Goal: Find specific fact: Find contact information

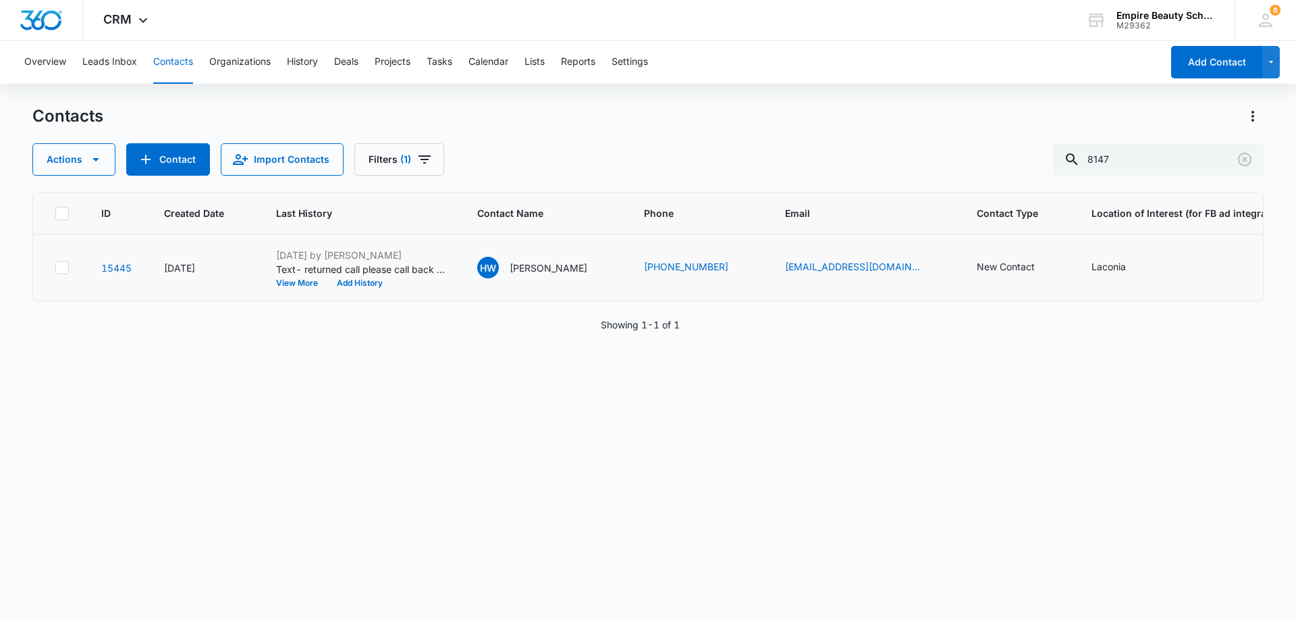
click at [669, 287] on td "[PHONE_NUMBER]" at bounding box center [698, 267] width 141 height 67
click at [298, 284] on button "View More" at bounding box center [301, 283] width 51 height 8
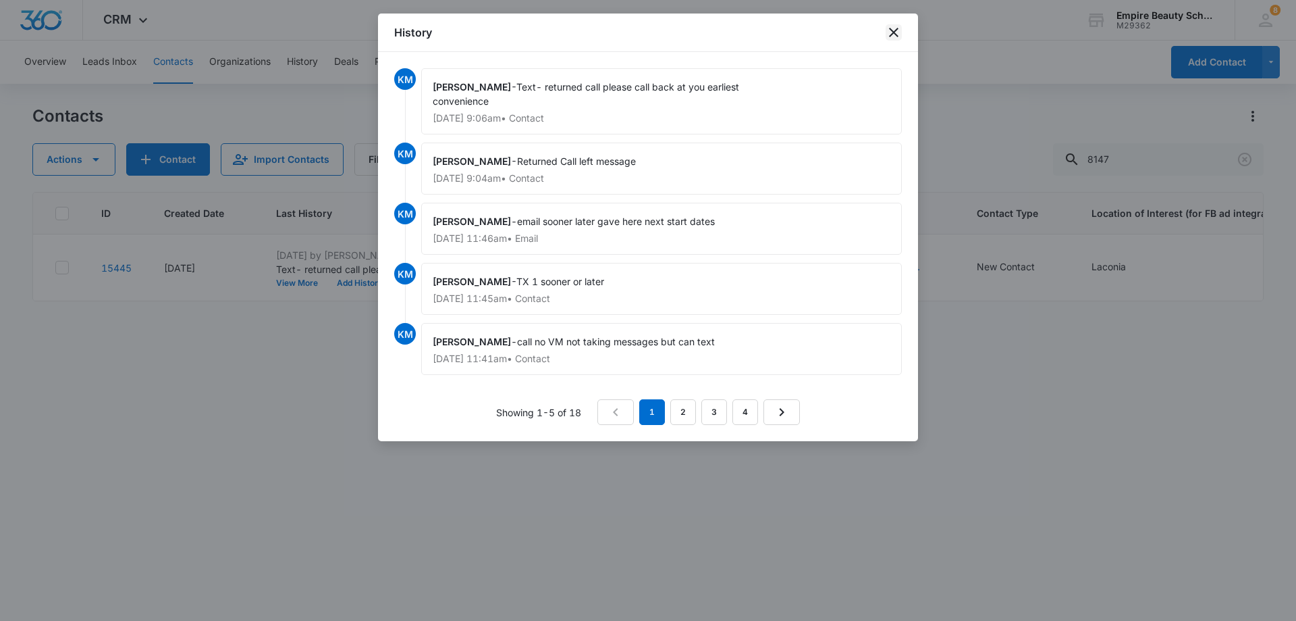
click at [895, 29] on icon "close" at bounding box center [894, 32] width 16 height 16
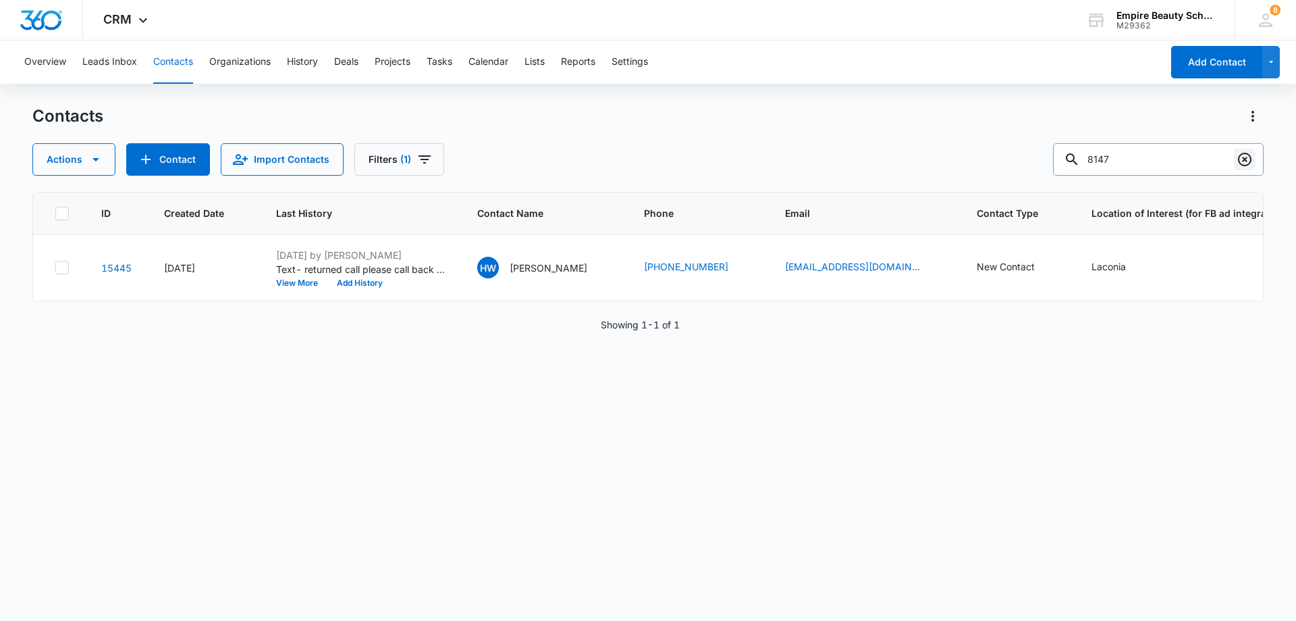
click at [1245, 158] on icon "Clear" at bounding box center [1245, 159] width 16 height 16
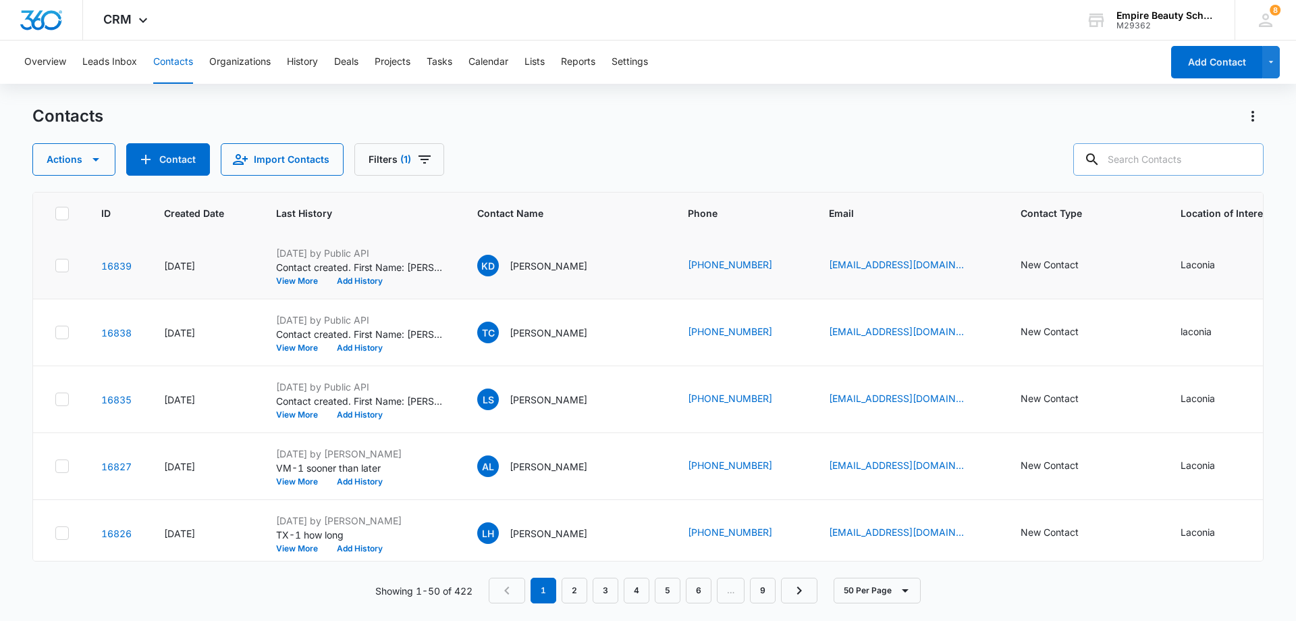
scroll to position [135, 0]
click at [299, 282] on button "View More" at bounding box center [301, 282] width 51 height 8
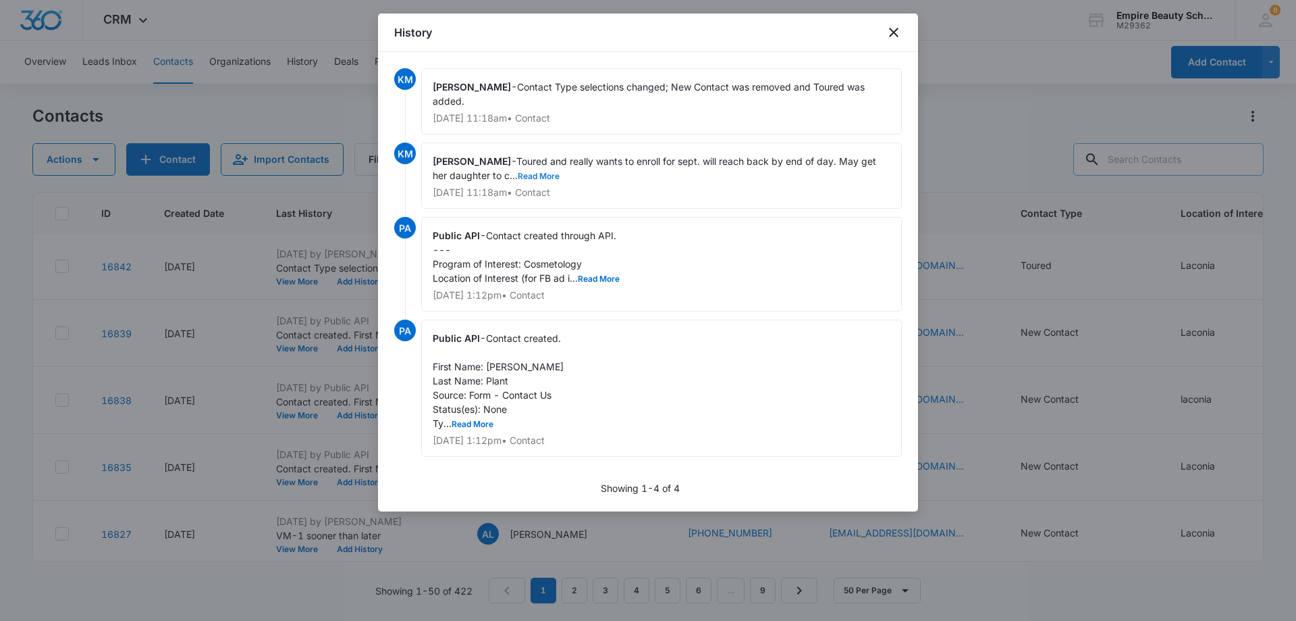
click at [533, 172] on button "Read More" at bounding box center [539, 176] width 42 height 8
click at [600, 275] on button "Read More" at bounding box center [599, 279] width 42 height 8
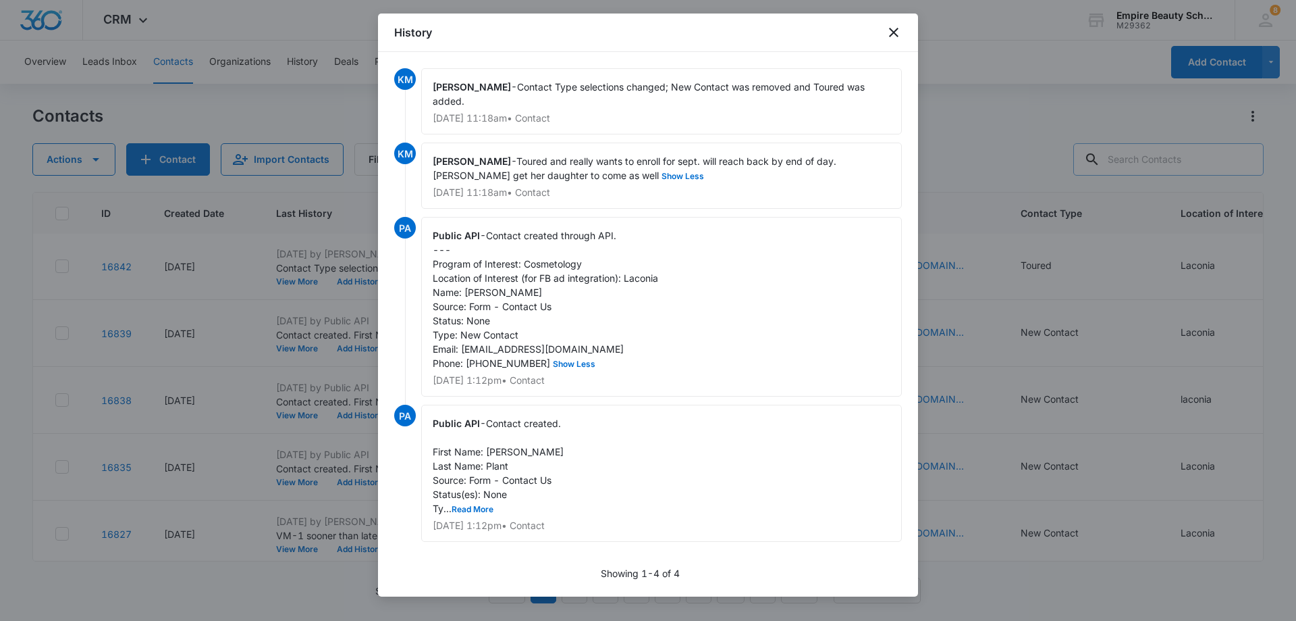
click at [635, 90] on span "Contact Type selections changed; New Contact was removed and Toured was added." at bounding box center [650, 94] width 435 height 26
click at [621, 93] on div "Kate Maleski - Contact Type selections changed; New Contact was removed and Tou…" at bounding box center [661, 101] width 481 height 66
click at [587, 93] on div "Kate Maleski - Contact Type selections changed; New Contact was removed and Tou…" at bounding box center [661, 101] width 481 height 66
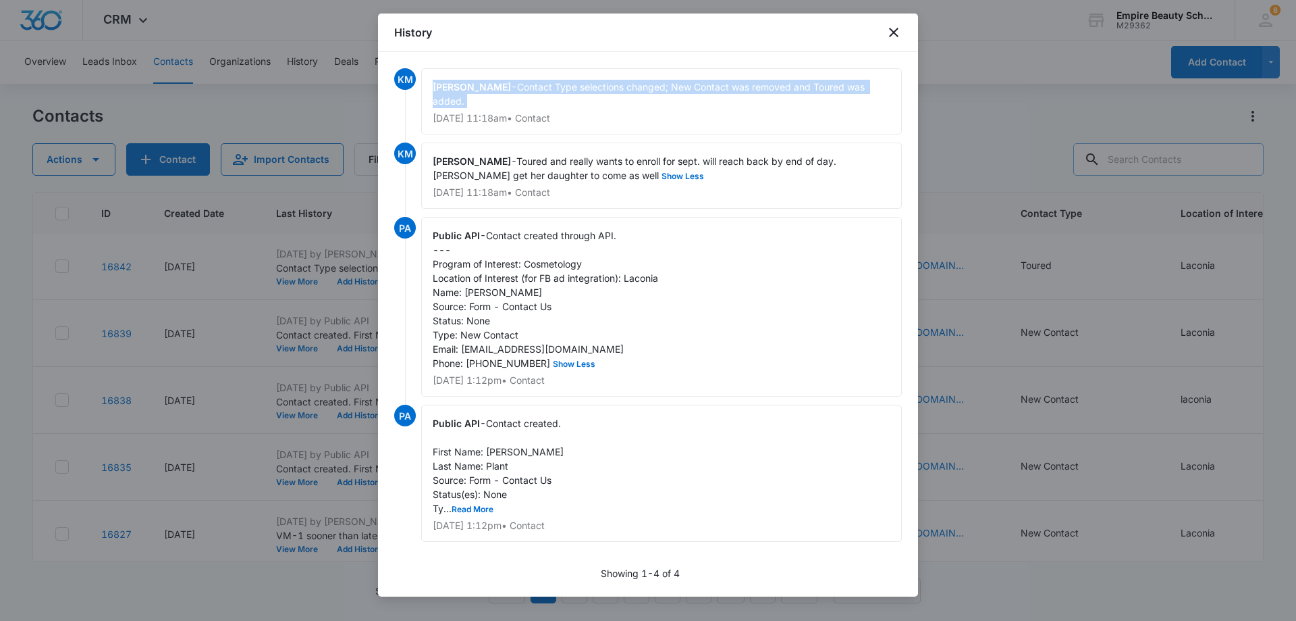
click at [587, 93] on div "Kate Maleski - Contact Type selections changed; New Contact was removed and Tou…" at bounding box center [661, 101] width 481 height 66
click at [890, 33] on icon "close" at bounding box center [894, 32] width 16 height 16
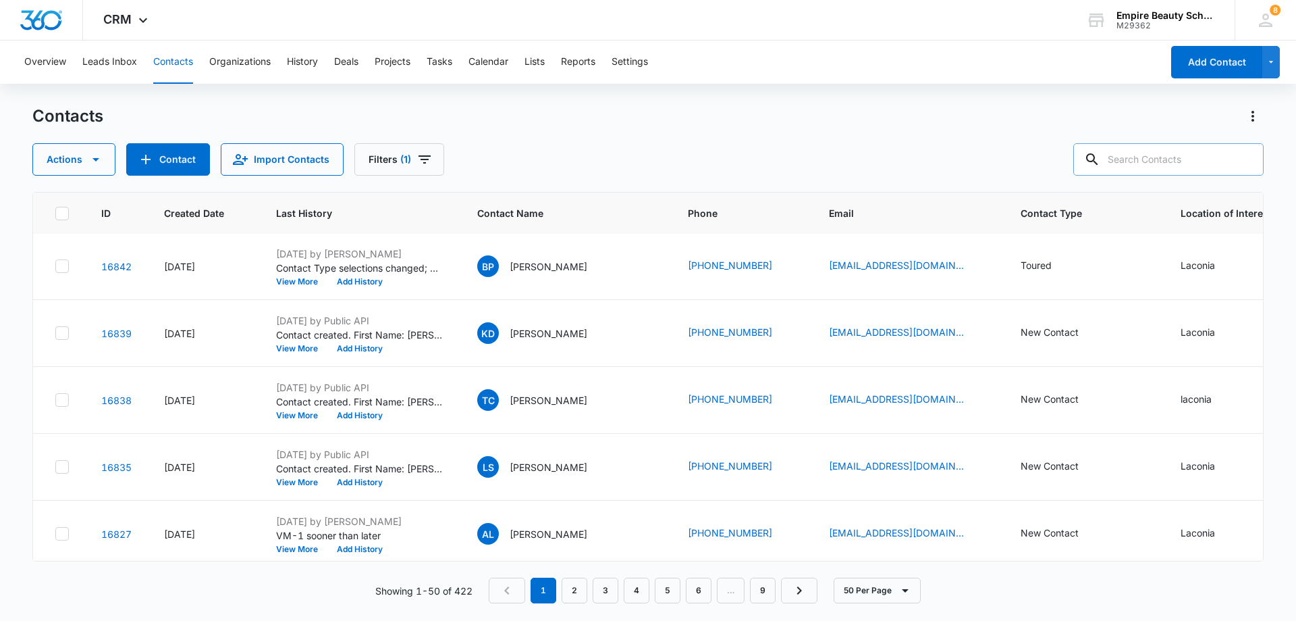
click at [1126, 162] on input "text" at bounding box center [1169, 159] width 190 height 32
type input "1057"
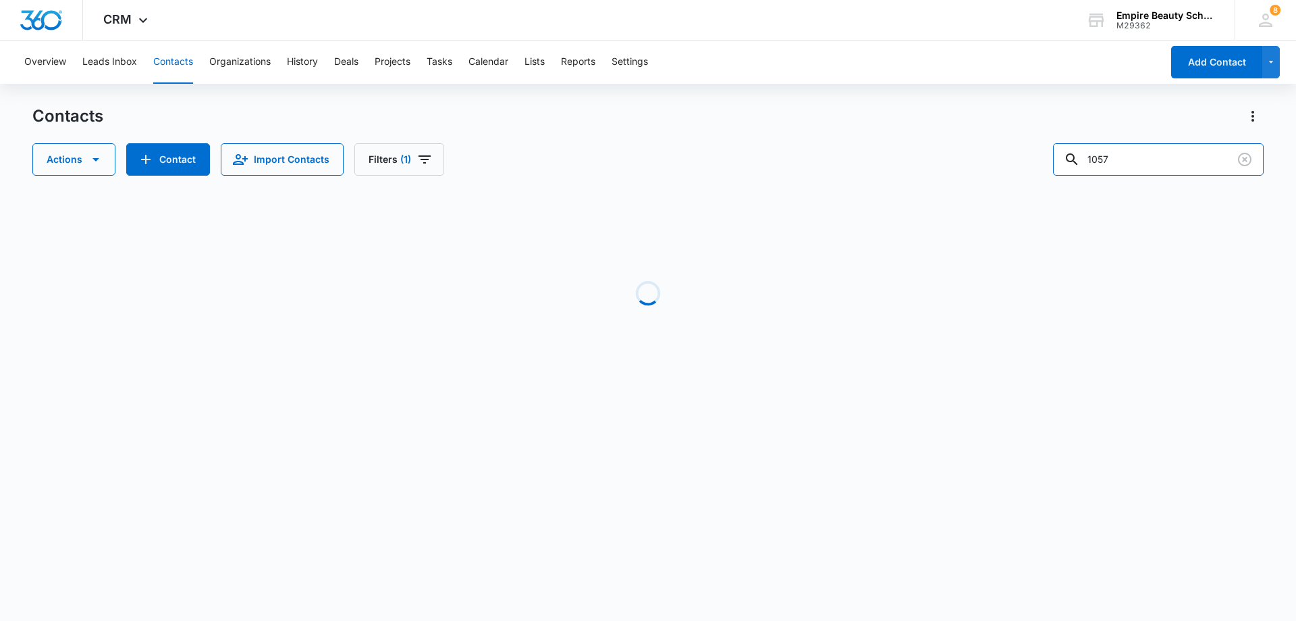
scroll to position [0, 0]
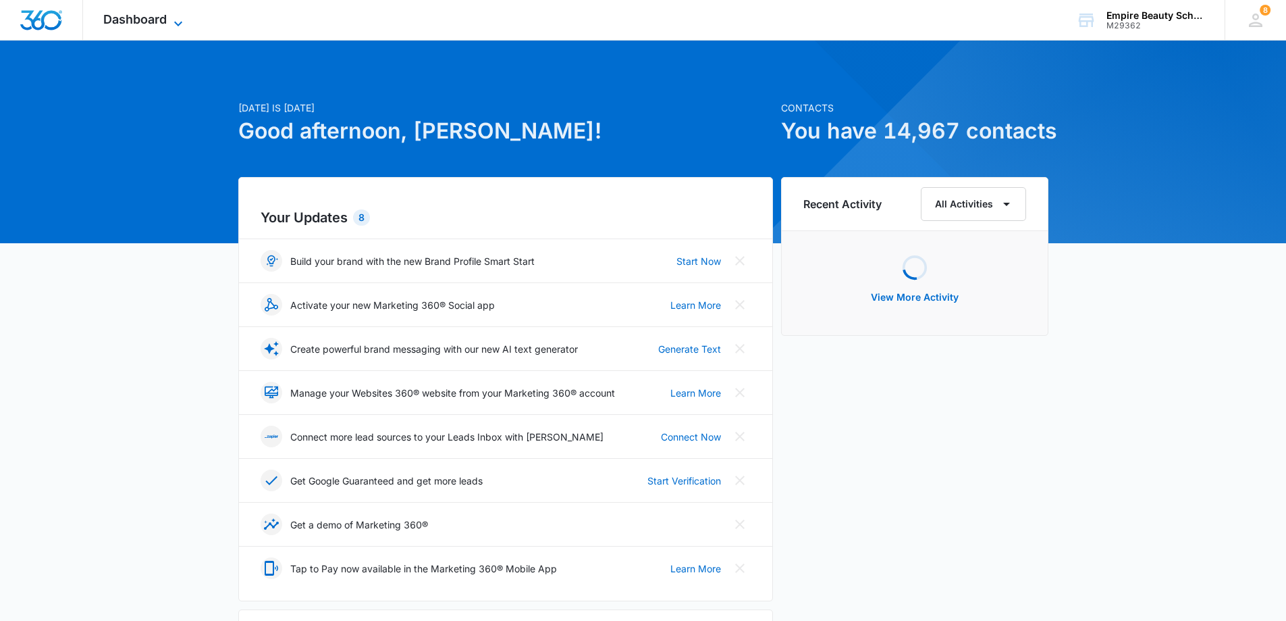
click at [163, 15] on span "Dashboard" at bounding box center [134, 19] width 63 height 14
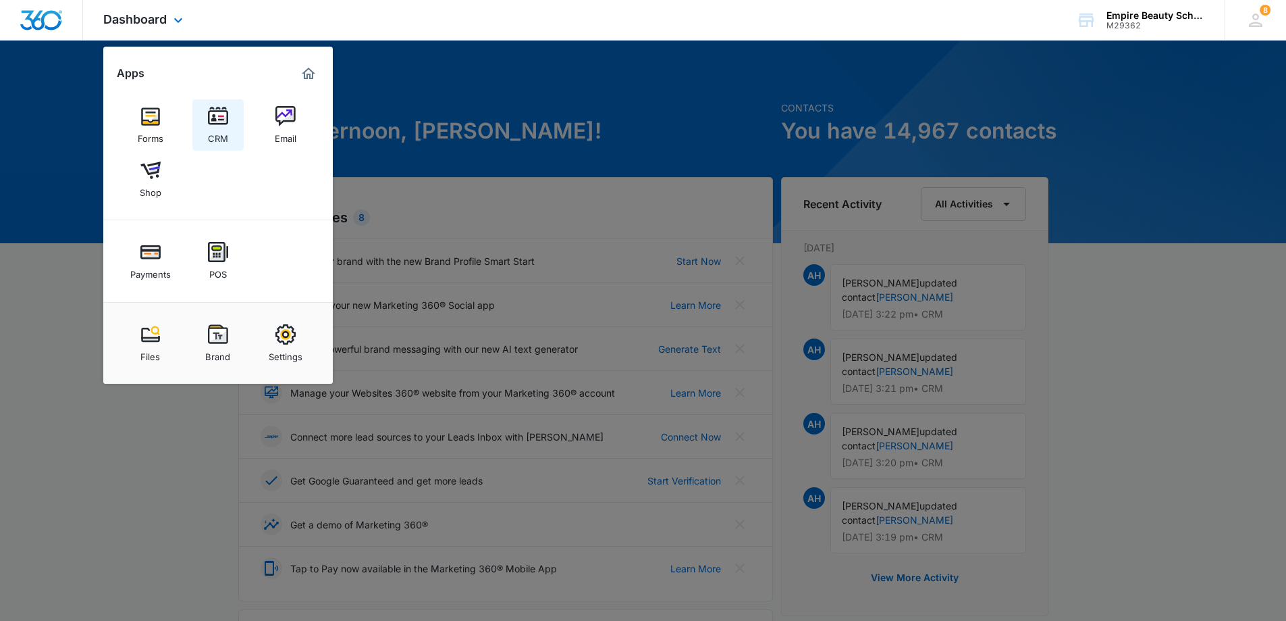
click at [216, 114] on img at bounding box center [218, 116] width 20 height 20
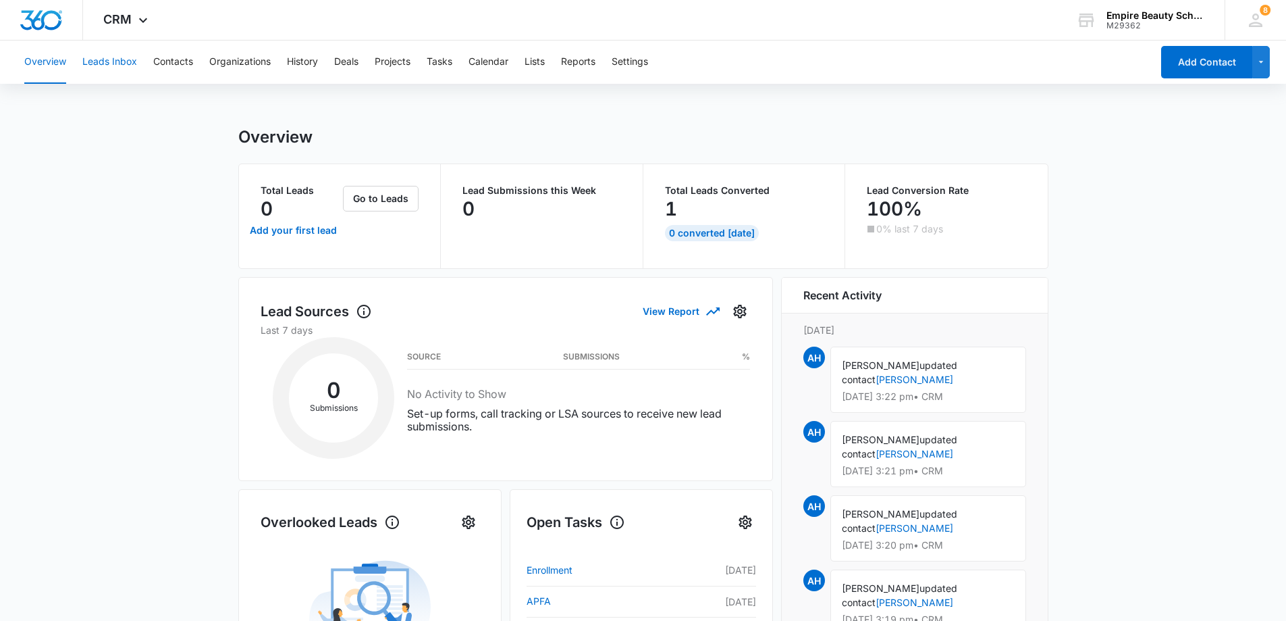
click at [104, 59] on button "Leads Inbox" at bounding box center [109, 62] width 55 height 43
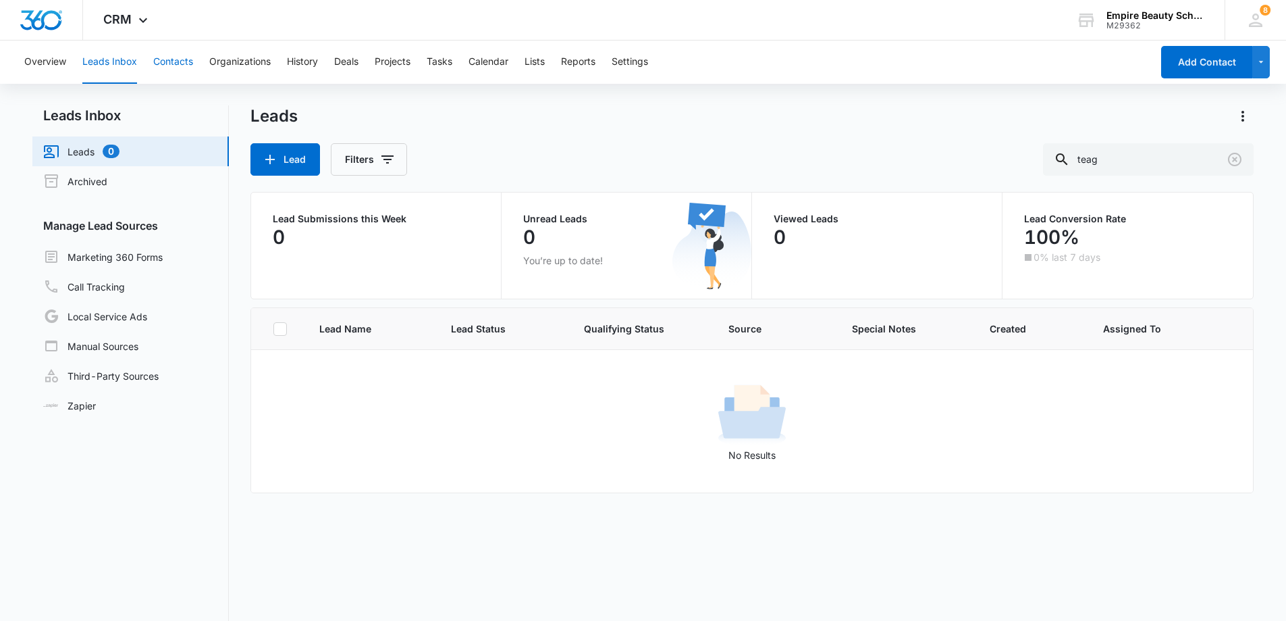
click at [176, 63] on button "Contacts" at bounding box center [173, 62] width 40 height 43
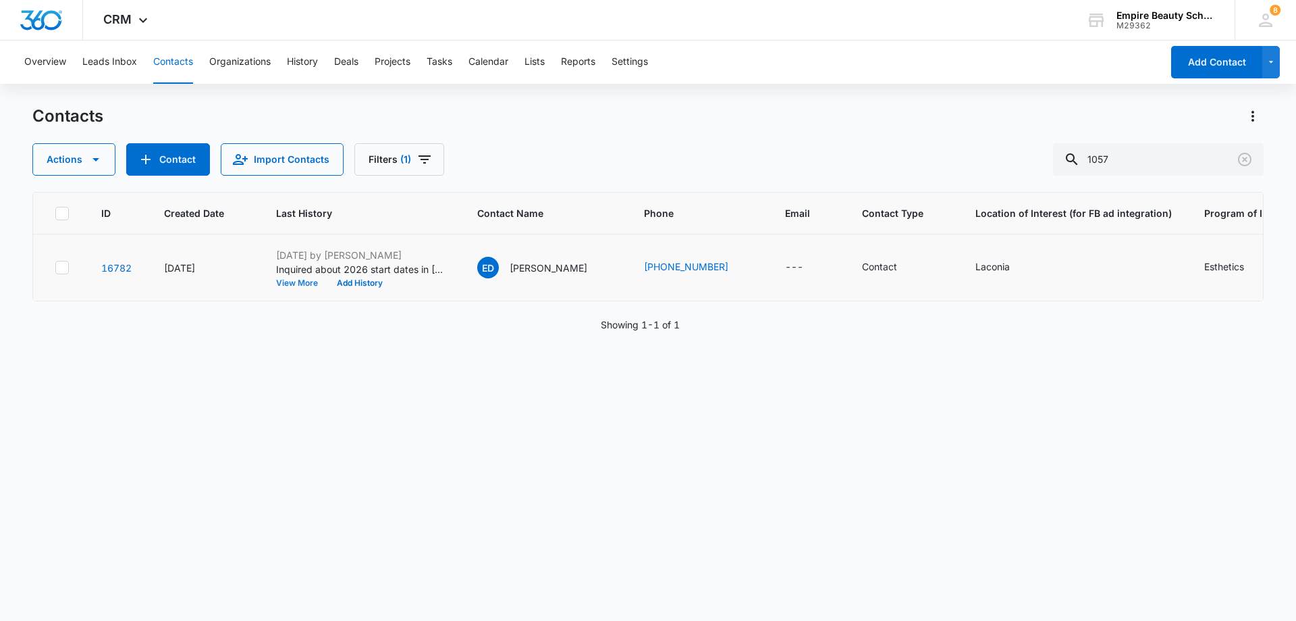
click at [313, 280] on button "View More" at bounding box center [301, 283] width 51 height 8
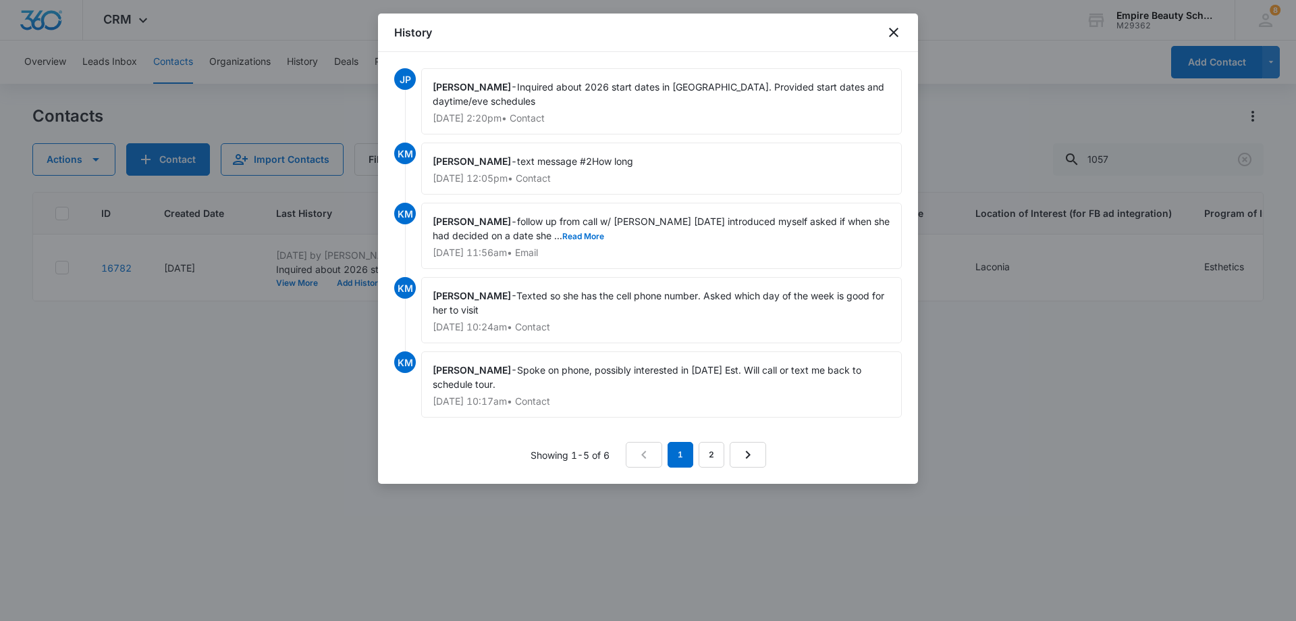
click at [862, 324] on p "[DATE] 10:24am • Contact" at bounding box center [662, 326] width 458 height 9
click at [999, 342] on div at bounding box center [648, 310] width 1296 height 621
